Goal: Information Seeking & Learning: Understand process/instructions

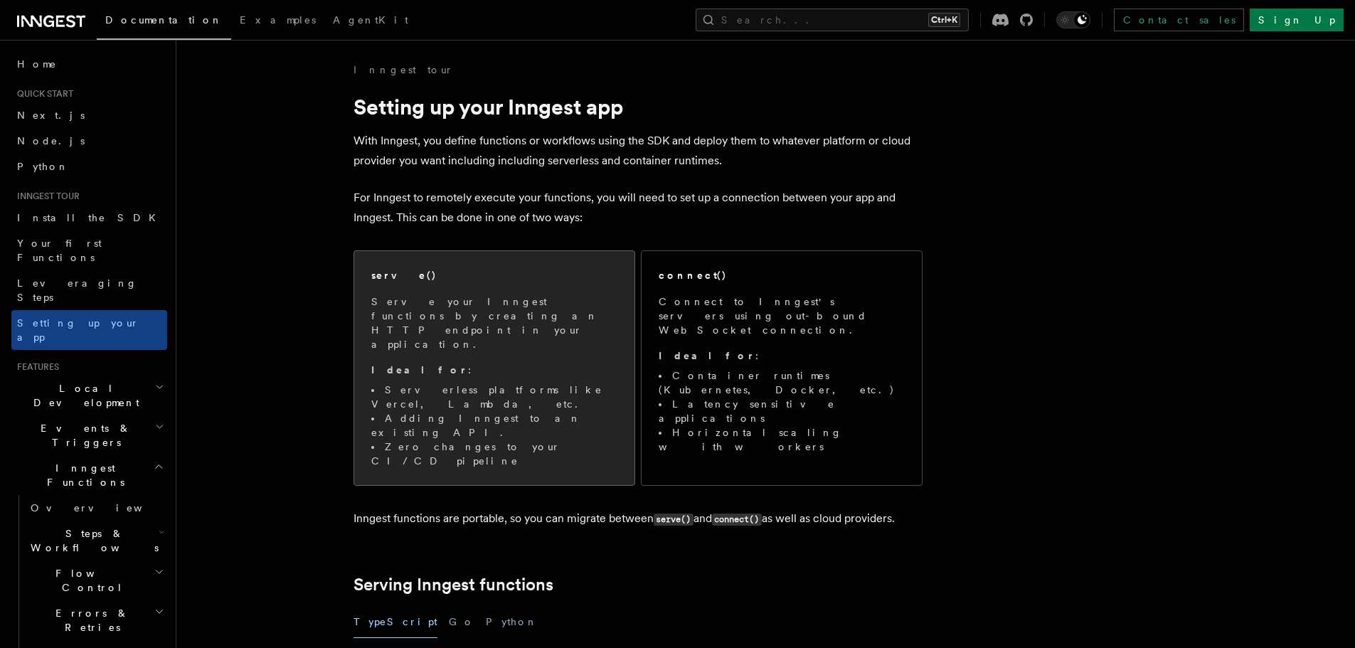
click at [474, 318] on p "Serve your Inngest functions by creating an HTTP endpoint in your application." at bounding box center [494, 322] width 246 height 57
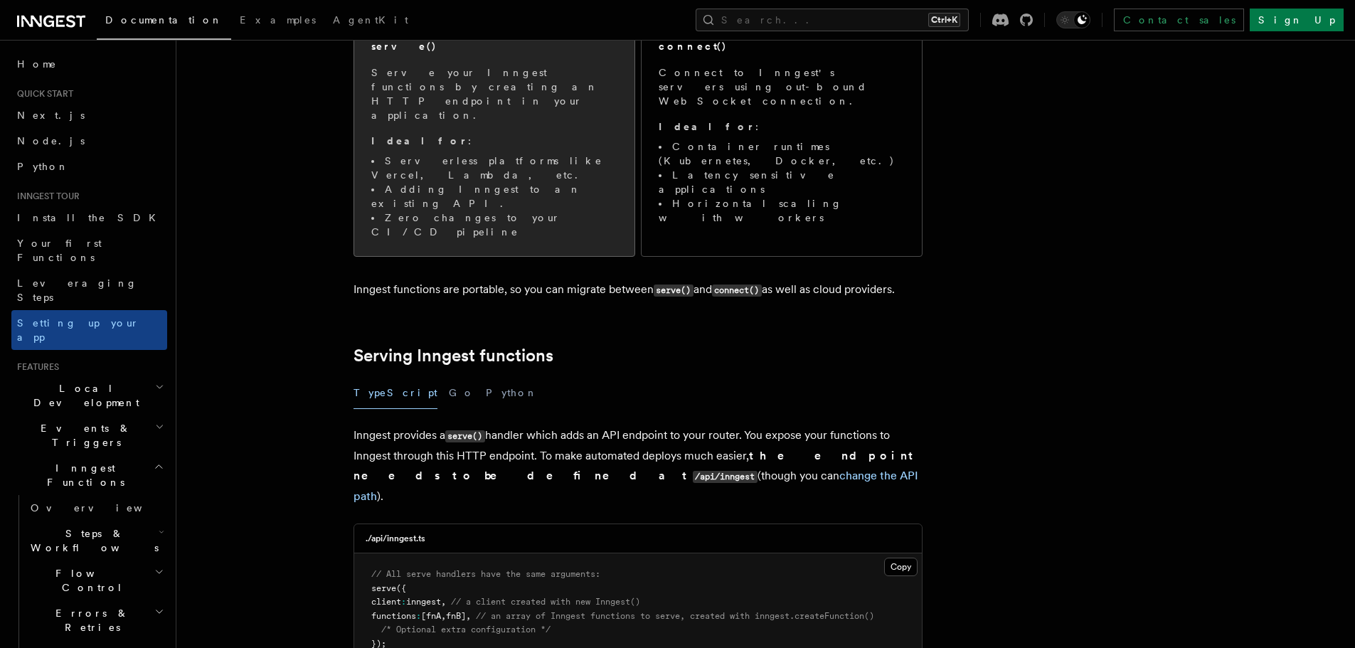
scroll to position [435, 0]
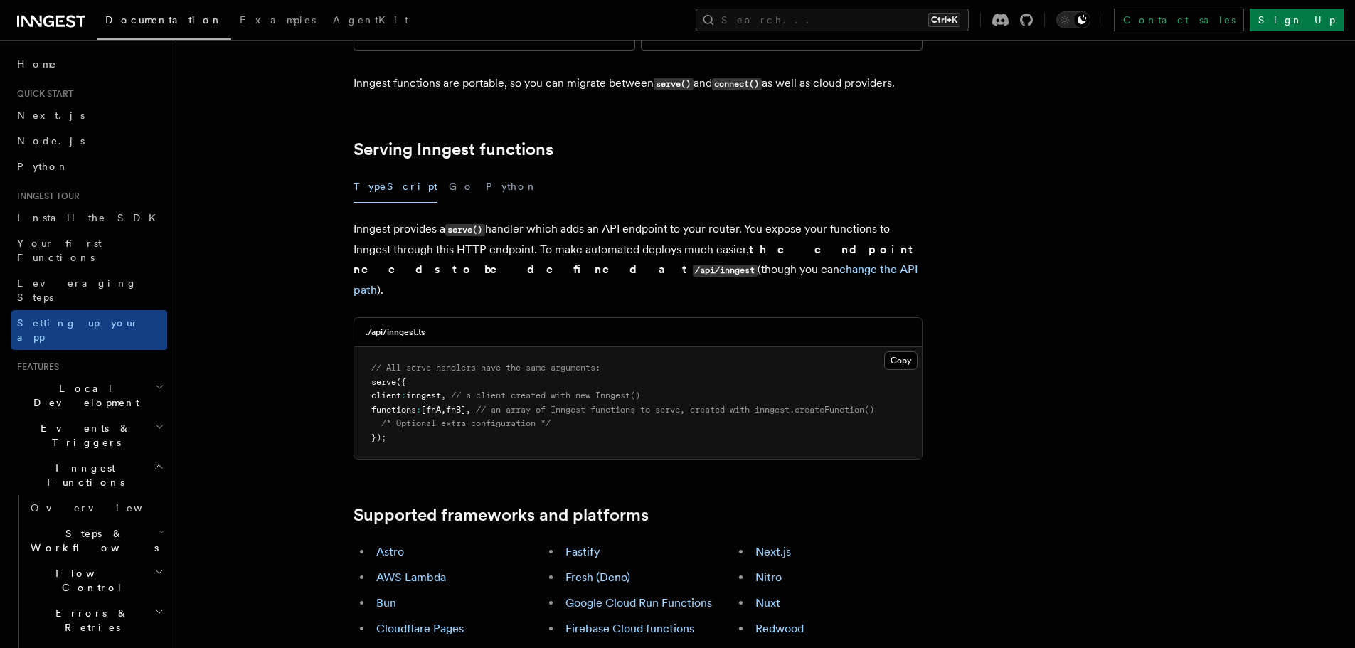
drag, startPoint x: 265, startPoint y: 309, endPoint x: 295, endPoint y: 257, distance: 59.6
click at [486, 171] on button "Python" at bounding box center [512, 187] width 52 height 32
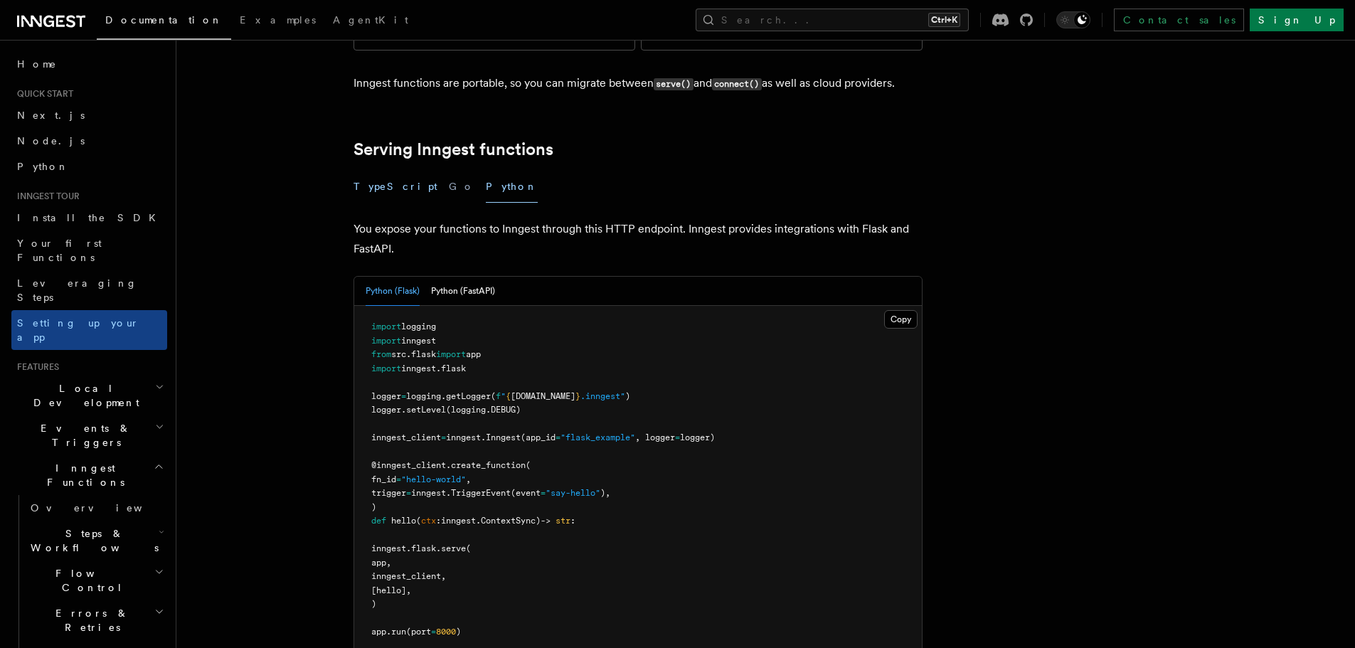
click at [378, 171] on button "TypeScript" at bounding box center [395, 187] width 84 height 32
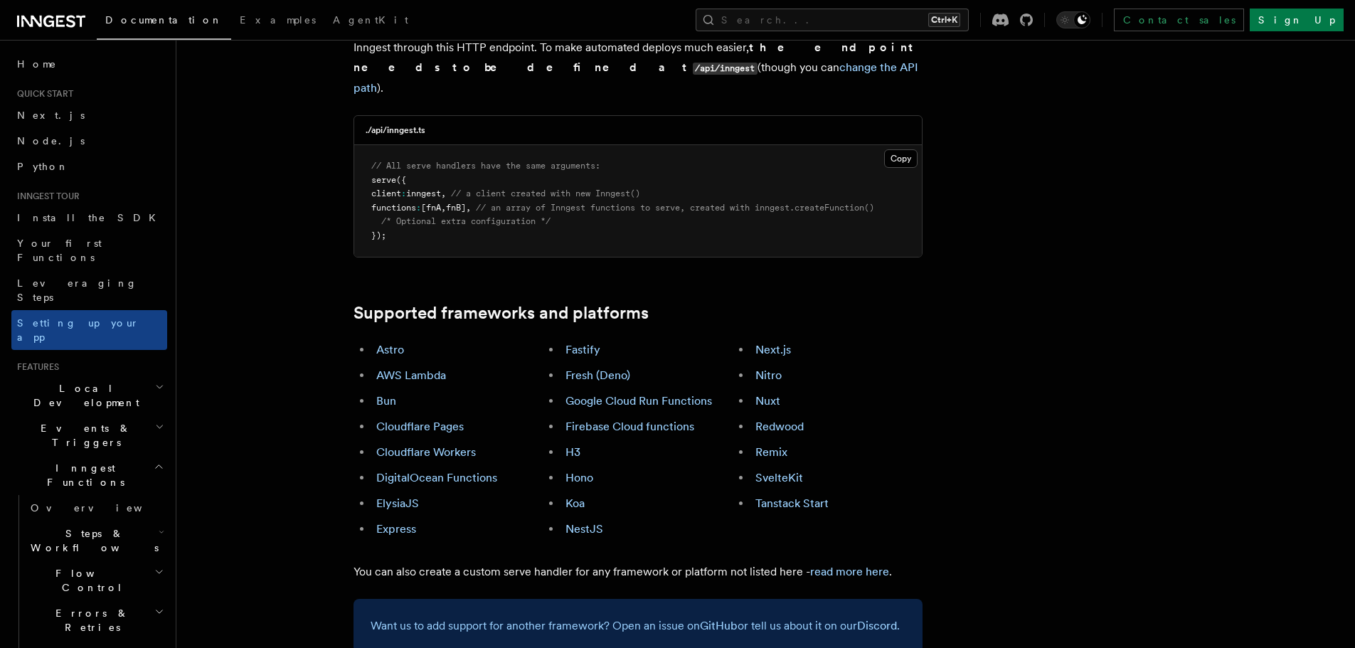
scroll to position [648, 0]
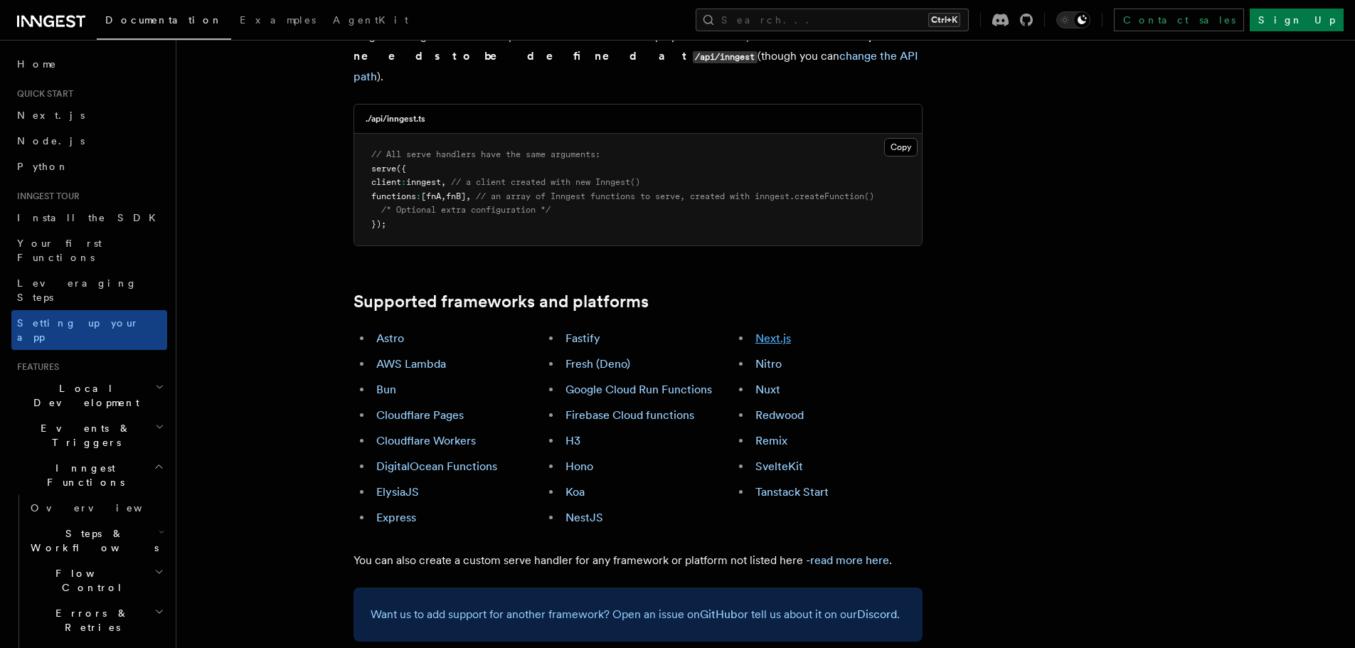
click at [767, 331] on link "Next.js" at bounding box center [773, 338] width 36 height 14
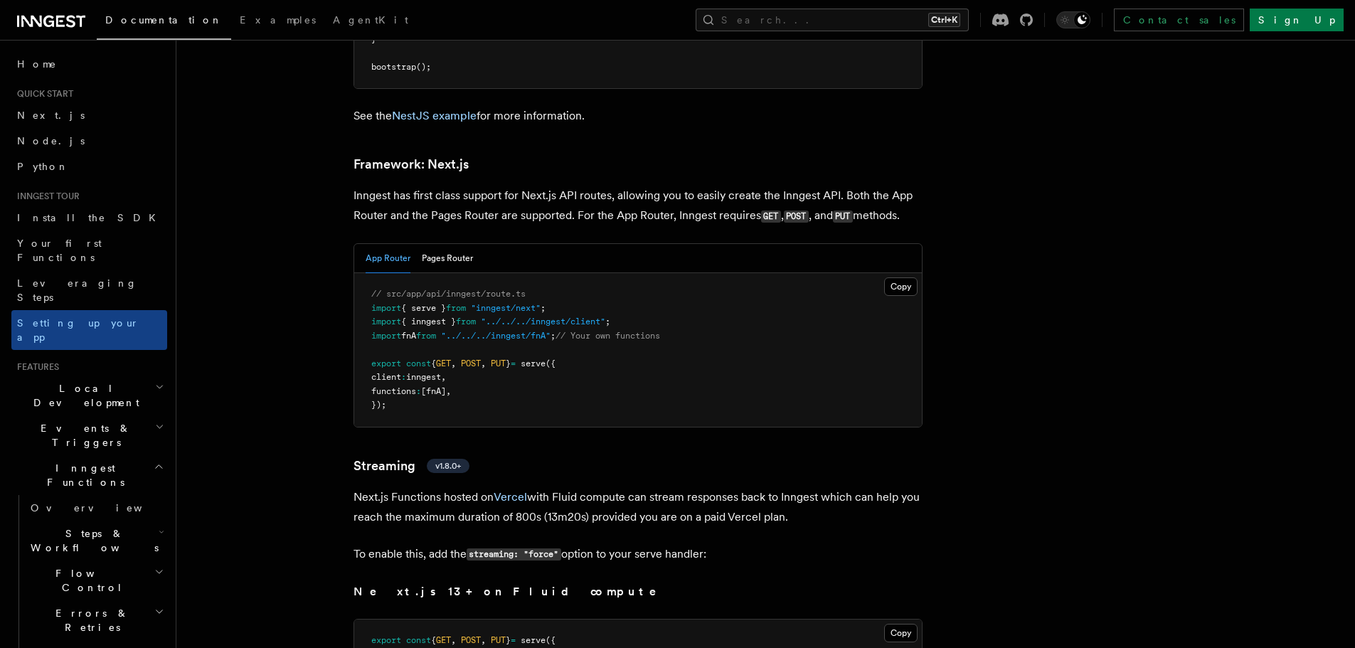
scroll to position [9257, 0]
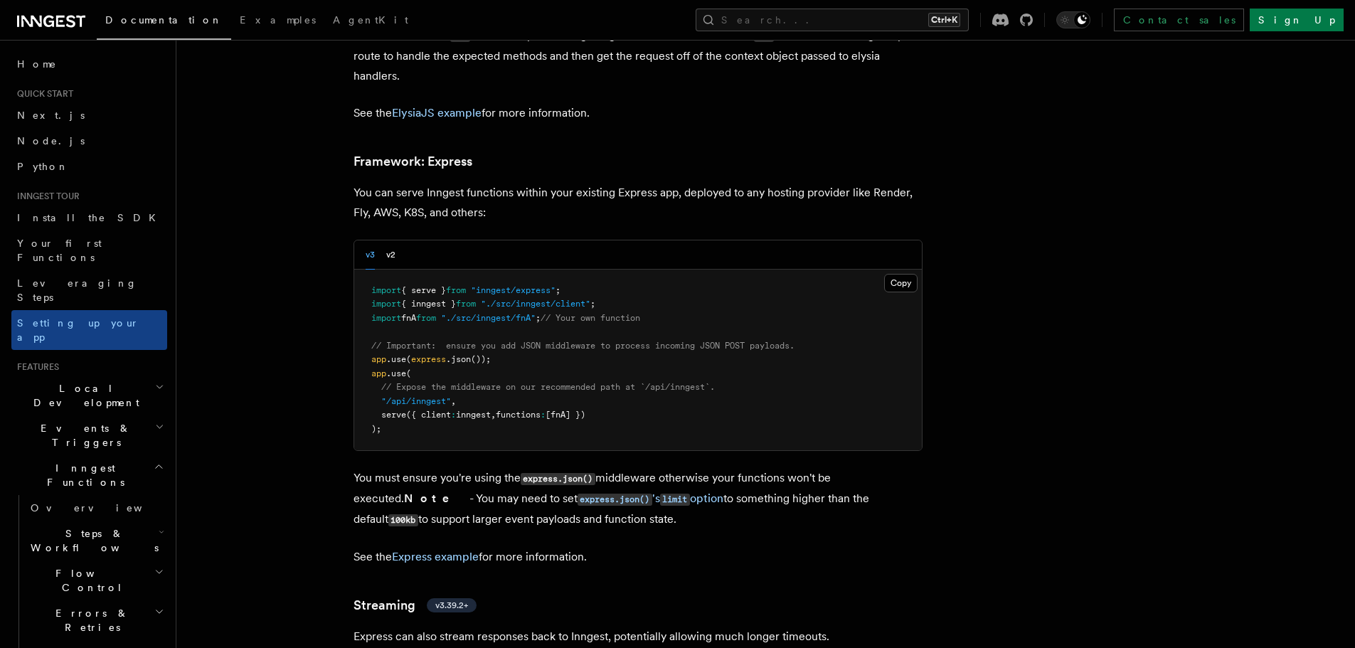
scroll to position [4212, 0]
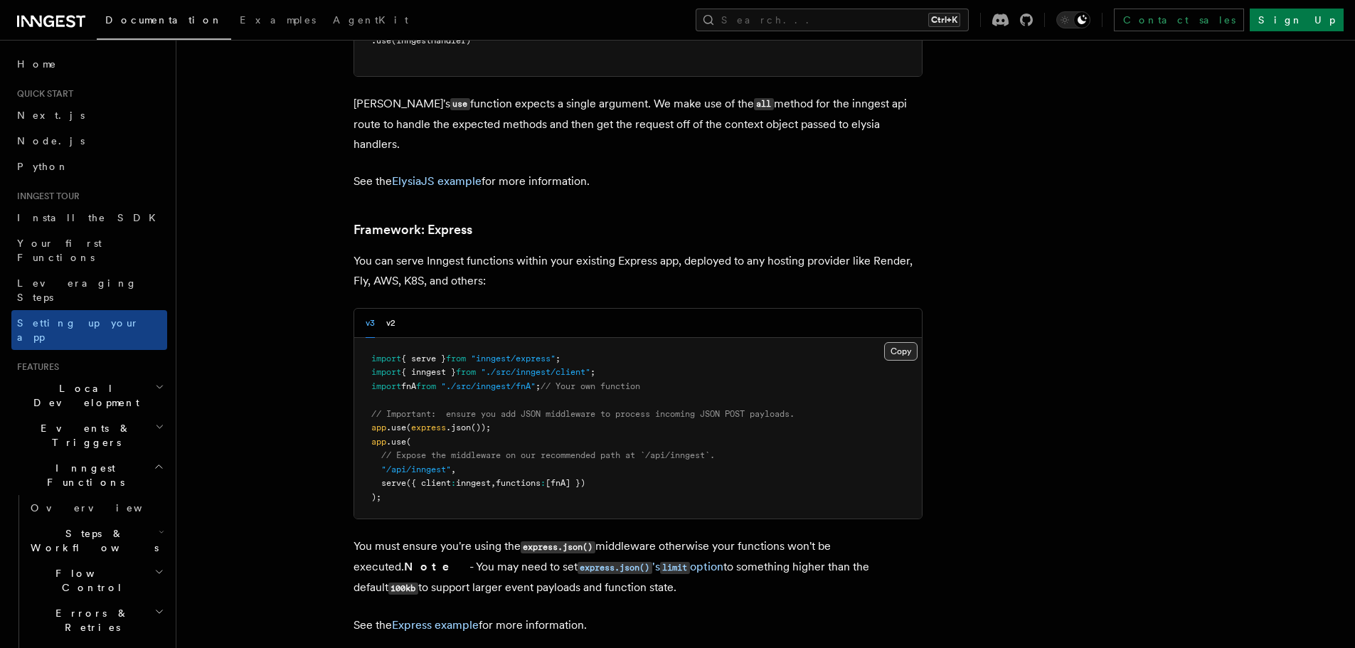
click at [907, 342] on button "Copy Copied" at bounding box center [900, 351] width 33 height 18
